Goal: Task Accomplishment & Management: Manage account settings

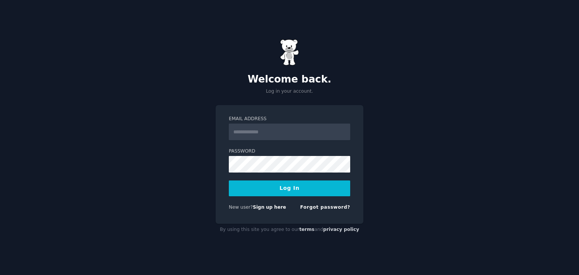
click at [266, 125] on input "Email Address" at bounding box center [289, 132] width 121 height 17
type input "**********"
click at [285, 186] on button "Log In" at bounding box center [289, 189] width 121 height 16
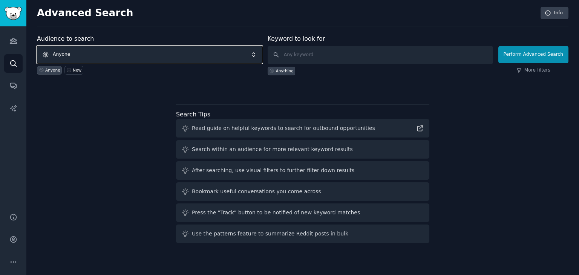
click at [71, 56] on span "Anyone" at bounding box center [149, 54] width 225 height 17
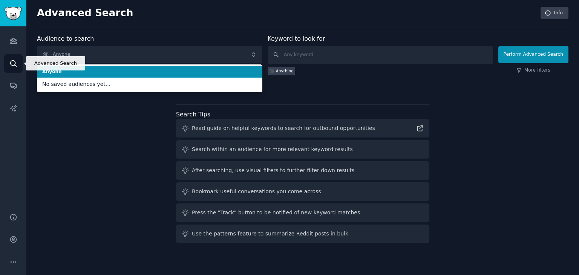
click at [8, 61] on link "Search" at bounding box center [13, 63] width 18 height 18
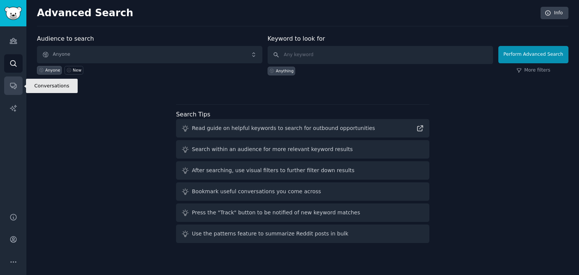
click at [14, 86] on icon "Sidebar" at bounding box center [13, 86] width 8 height 8
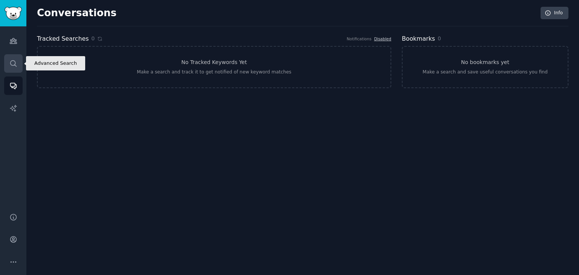
click at [12, 65] on icon "Sidebar" at bounding box center [13, 64] width 8 height 8
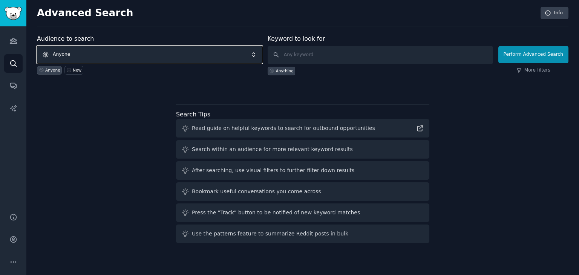
click at [138, 57] on span "Anyone" at bounding box center [149, 54] width 225 height 17
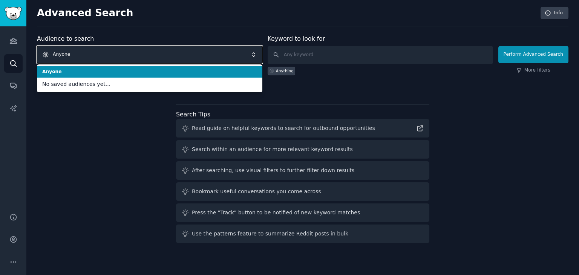
click at [138, 57] on span "Anyone" at bounding box center [149, 54] width 225 height 17
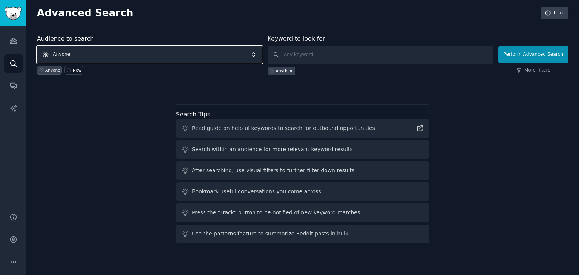
click at [230, 55] on span "Anyone" at bounding box center [149, 54] width 225 height 17
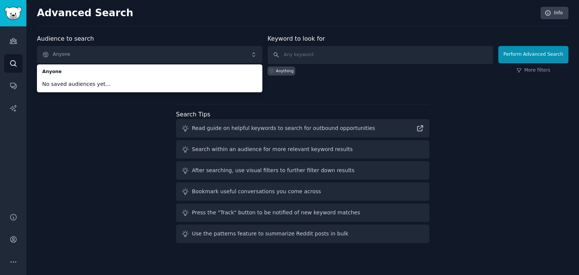
click at [115, 111] on div "Audience to search Anyone Anyone No saved audiences yet... Anyone New Keyword t…" at bounding box center [302, 140] width 531 height 212
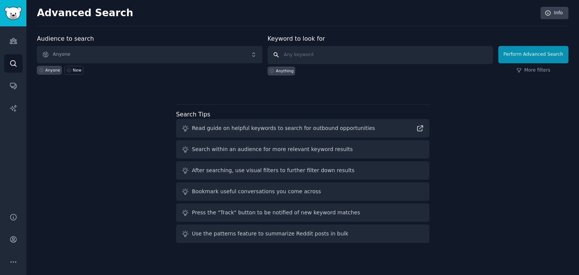
click at [336, 47] on input "text" at bounding box center [380, 55] width 225 height 18
type input "gym"
click button "Perform Advanced Search" at bounding box center [533, 54] width 70 height 17
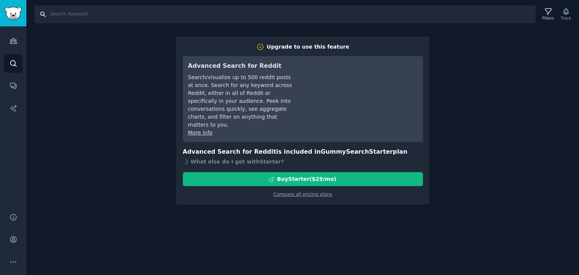
click at [103, 20] on input "Search" at bounding box center [284, 14] width 501 height 18
type input "gym"
click at [14, 85] on icon "Sidebar" at bounding box center [13, 86] width 8 height 8
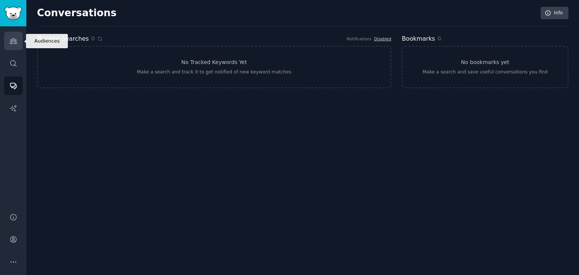
click at [12, 46] on link "Audiences" at bounding box center [13, 41] width 18 height 18
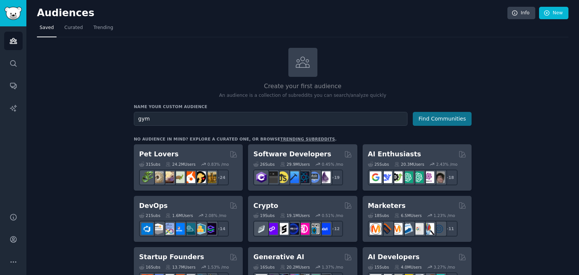
type input "gym"
click at [439, 121] on button "Find Communities" at bounding box center [442, 119] width 59 height 14
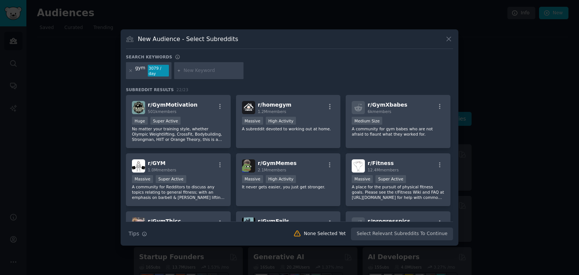
click at [385, 76] on div "gym 3079 / day" at bounding box center [289, 72] width 327 height 20
click at [410, 112] on div "r/ GymXbabes 6k members Medium Size A community for gym babes who are not afrai…" at bounding box center [398, 121] width 105 height 53
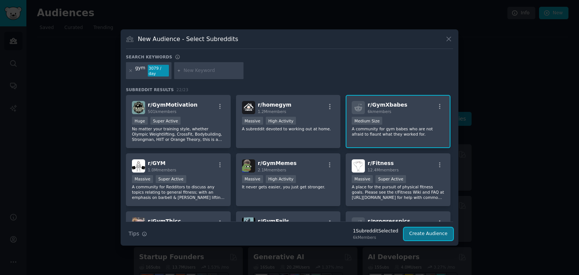
click at [420, 230] on button "Create Audience" at bounding box center [429, 234] width 50 height 13
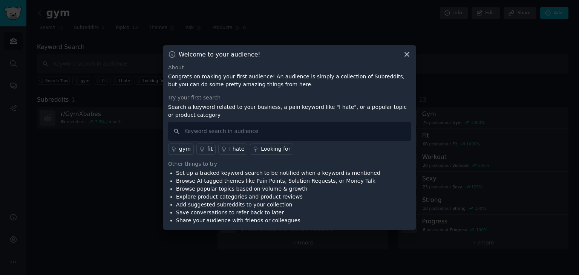
click at [404, 53] on icon at bounding box center [407, 55] width 8 height 8
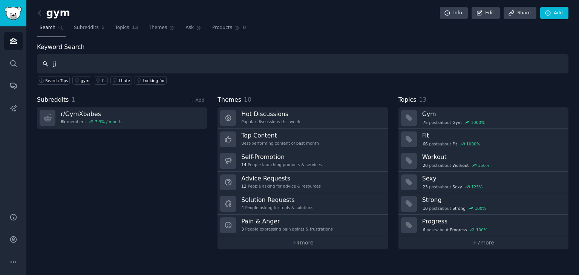
type input "j"
click at [74, 81] on icon at bounding box center [76, 80] width 5 height 5
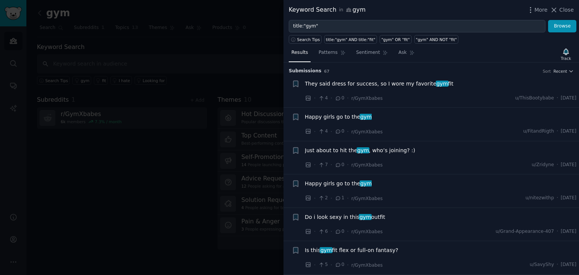
click at [70, 80] on div at bounding box center [289, 137] width 579 height 275
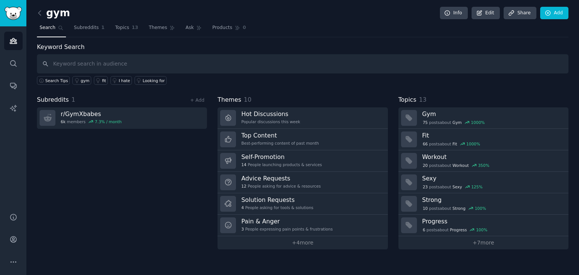
drag, startPoint x: 163, startPoint y: 158, endPoint x: 168, endPoint y: 156, distance: 5.1
click at [164, 158] on div "Subreddits 1 + Add r/ GymXbabes 6k members 7.3 % / month" at bounding box center [122, 172] width 170 height 154
click at [101, 31] on link "Subreddits 1" at bounding box center [89, 29] width 36 height 15
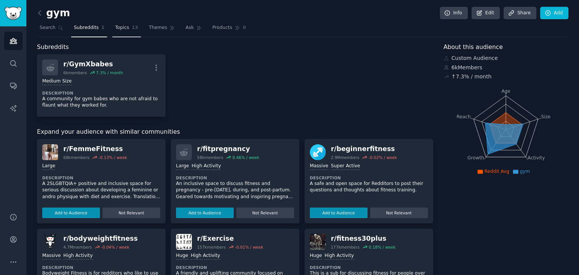
click at [121, 31] on span "Topics" at bounding box center [122, 27] width 14 height 7
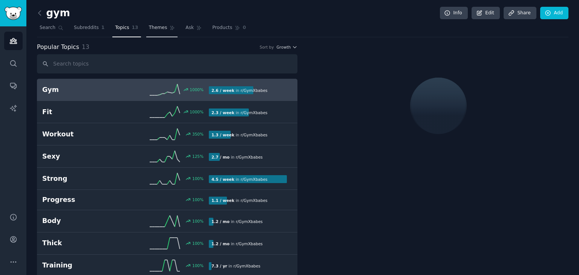
click at [150, 30] on span "Themes" at bounding box center [158, 27] width 18 height 7
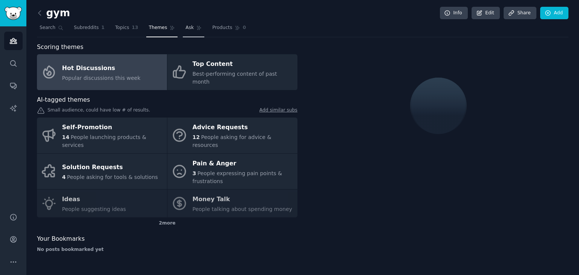
click at [185, 31] on span "Ask" at bounding box center [189, 27] width 8 height 7
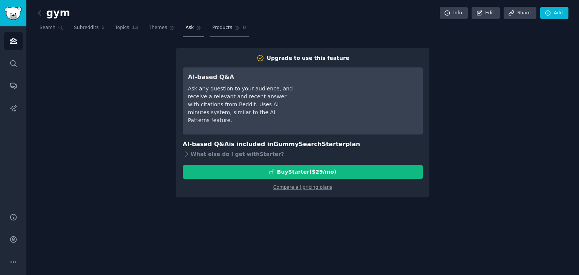
click at [213, 31] on link "Products 0" at bounding box center [229, 29] width 39 height 15
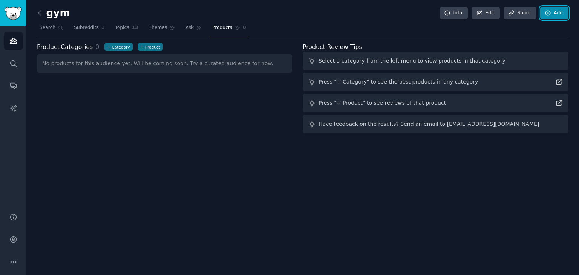
click at [563, 14] on link "Add" at bounding box center [554, 13] width 28 height 13
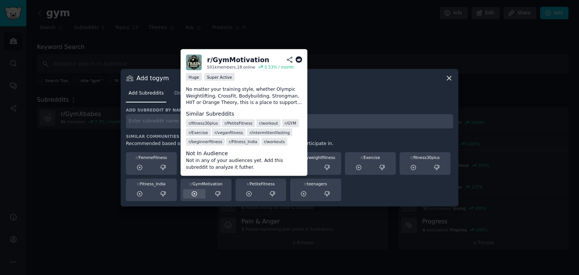
click at [191, 191] on icon at bounding box center [194, 194] width 7 height 7
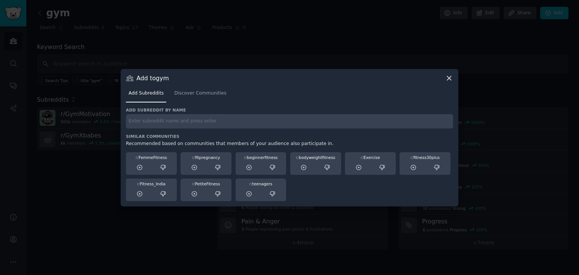
click at [446, 73] on div "Add to gym Add Subreddits Discover Communities Add subreddit by name Similar Co…" at bounding box center [290, 138] width 338 height 138
click at [455, 76] on div "Add to gym Add Subreddits Discover Communities Add subreddit by name Similar Co…" at bounding box center [290, 138] width 338 height 138
click at [453, 77] on div "Add to gym Add Subreddits Discover Communities Add subreddit by name Similar Co…" at bounding box center [290, 138] width 338 height 138
click at [450, 77] on icon at bounding box center [449, 78] width 8 height 8
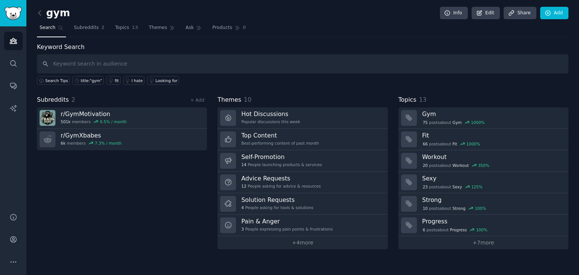
click at [450, 77] on div "Search Tips title:"gym" fit I hate Looking for" at bounding box center [302, 78] width 531 height 11
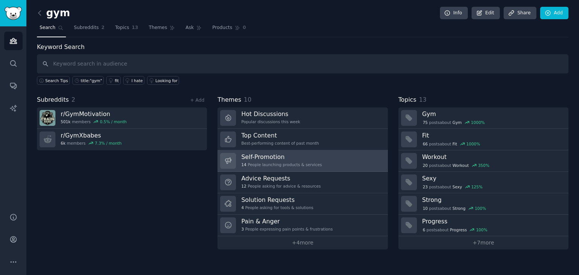
click at [254, 159] on h3 "Self-Promotion" at bounding box center [281, 157] width 81 height 8
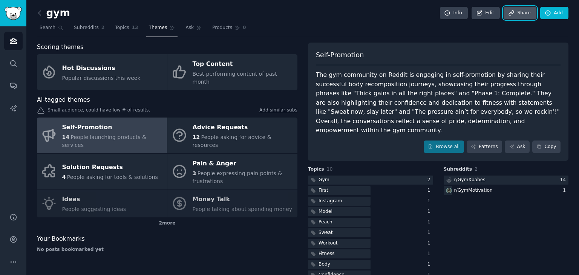
click at [518, 14] on link "Share" at bounding box center [520, 13] width 32 height 13
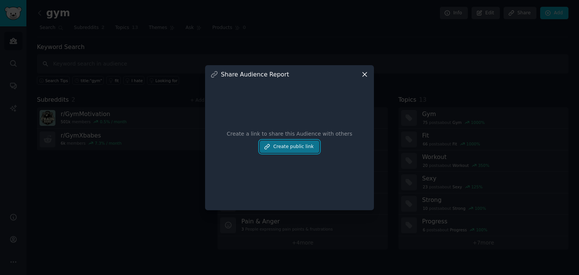
click at [307, 149] on button "Create public link" at bounding box center [290, 147] width 60 height 13
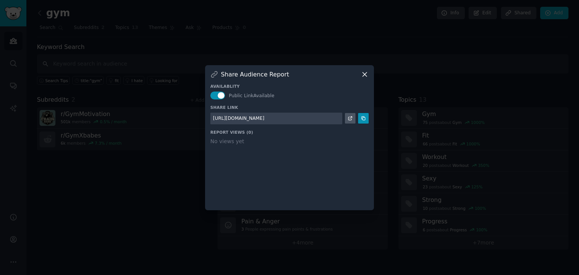
click at [327, 118] on div "https://share.gummysearch.com/report/1f1693873d/" at bounding box center [276, 119] width 132 height 12
click at [361, 74] on icon at bounding box center [365, 74] width 8 height 8
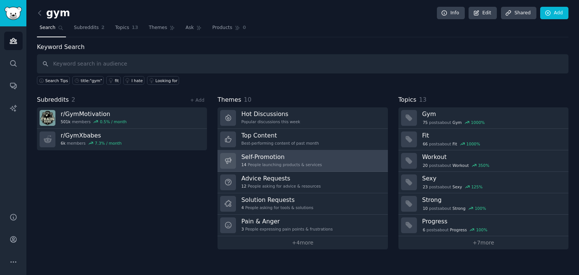
click at [273, 158] on h3 "Self-Promotion" at bounding box center [281, 157] width 81 height 8
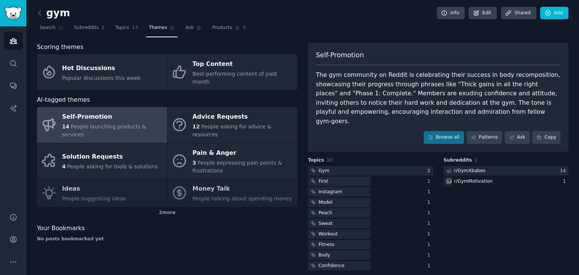
click at [107, 112] on div "Self-Promotion" at bounding box center [112, 117] width 101 height 12
click at [460, 193] on div "Subreddits 2 r/ GymXbabes 14 r/ GymMotivation 1" at bounding box center [506, 214] width 125 height 115
click at [517, 131] on link "Ask" at bounding box center [517, 137] width 25 height 13
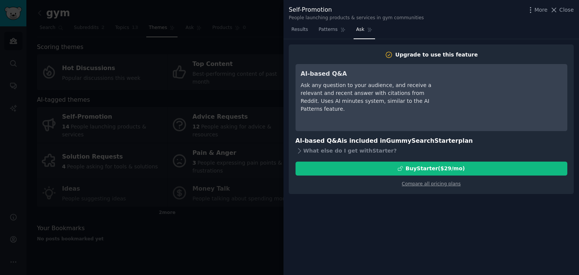
click at [241, 217] on div at bounding box center [289, 137] width 579 height 275
